Goal: Task Accomplishment & Management: Use online tool/utility

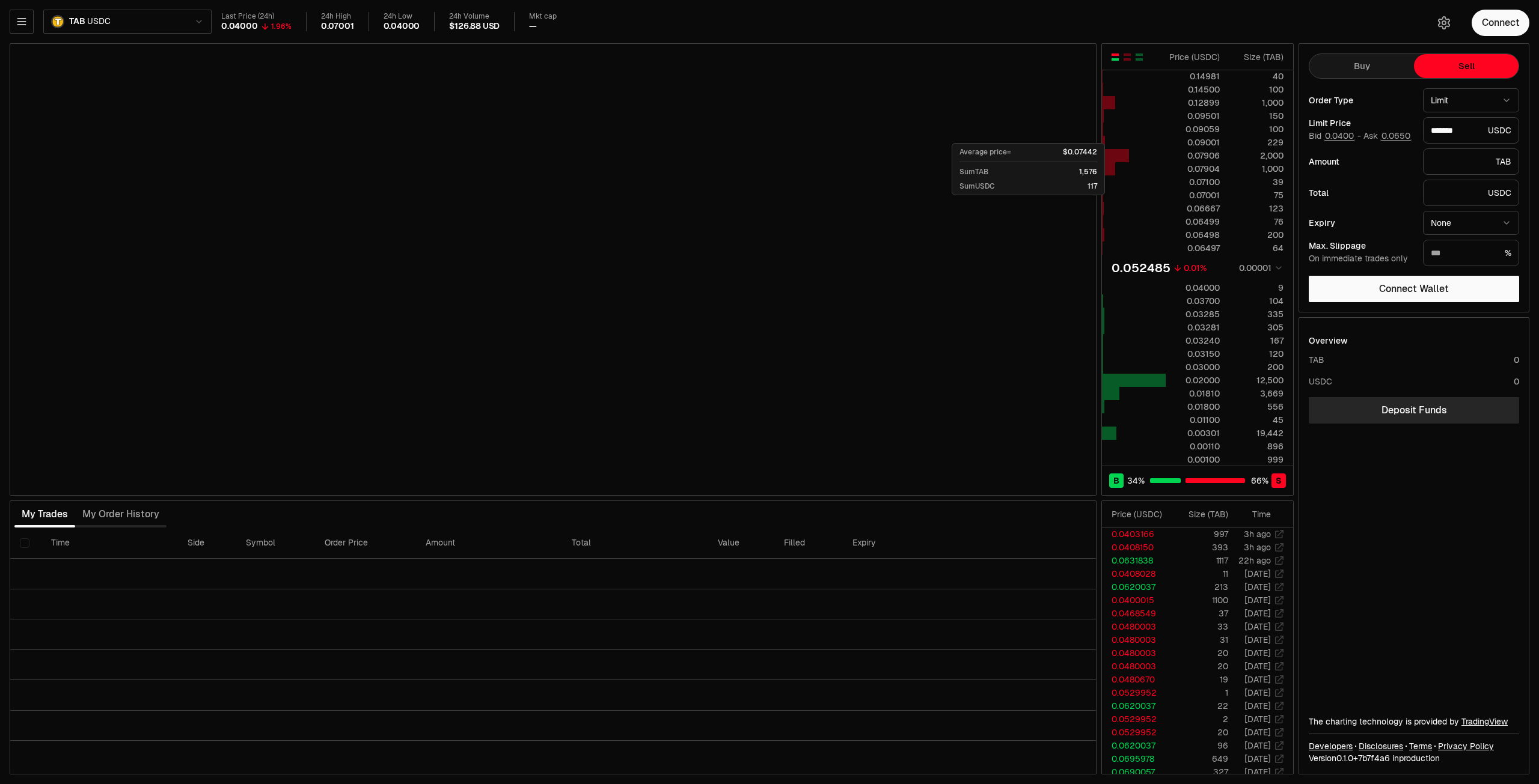
drag, startPoint x: 0, startPoint y: 0, endPoint x: 1483, endPoint y: 19, distance: 1483.1
click at [1483, 19] on button "Connect" at bounding box center [1500, 23] width 58 height 27
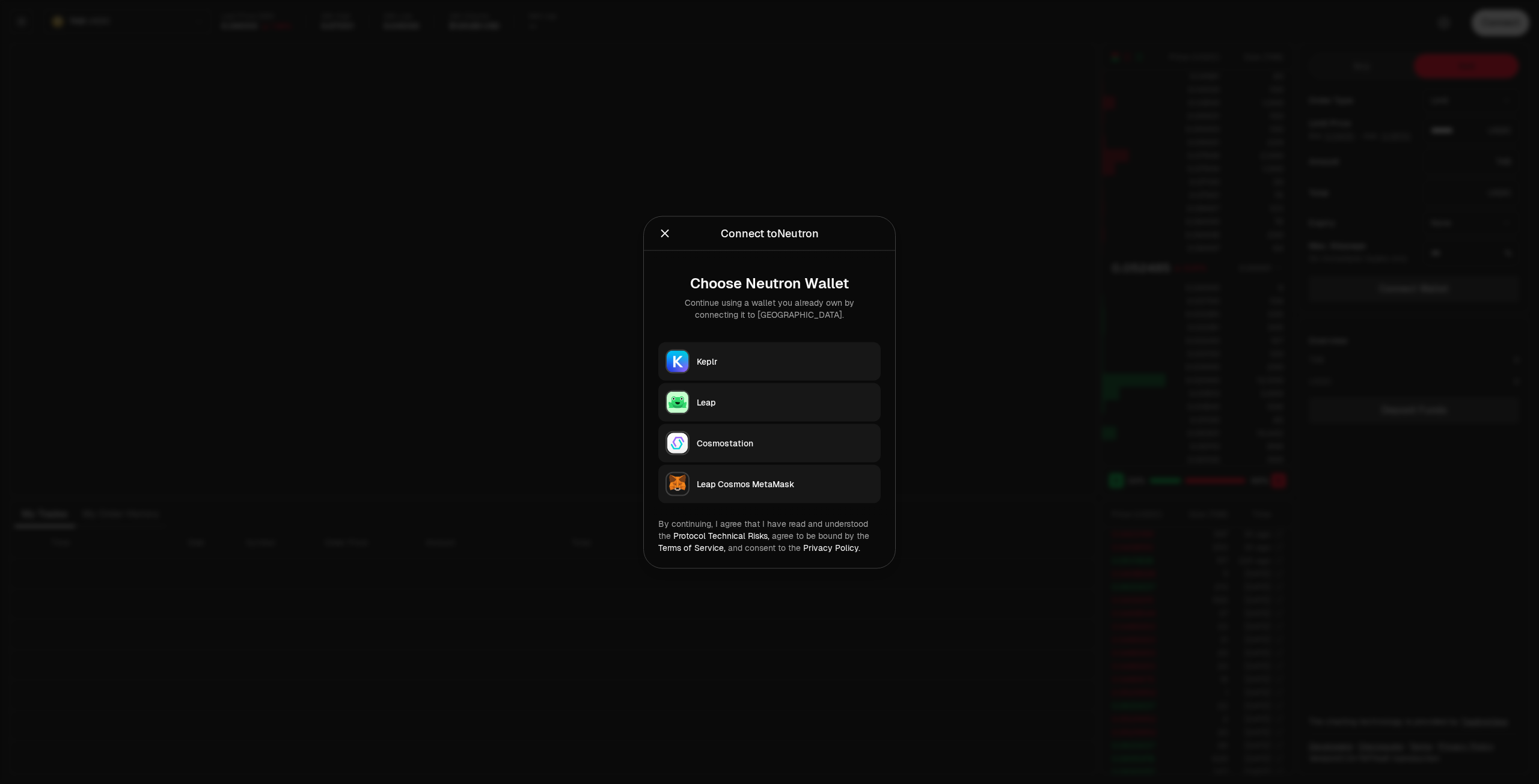
click at [705, 370] on button "Keplr" at bounding box center [770, 361] width 223 height 38
